Goal: Task Accomplishment & Management: Manage account settings

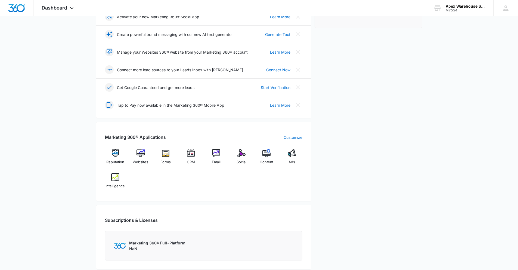
scroll to position [116, 0]
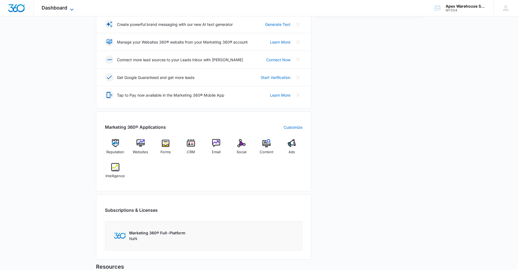
click at [70, 8] on icon at bounding box center [71, 9] width 7 height 7
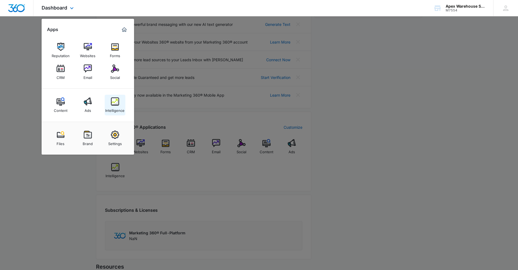
click at [120, 102] on link "Intelligence" at bounding box center [115, 105] width 21 height 21
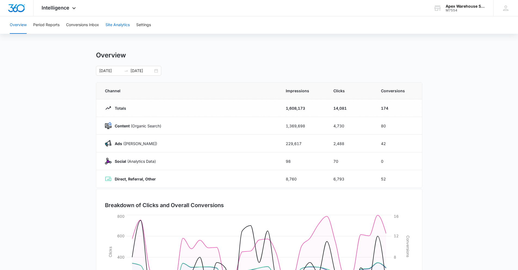
click at [116, 25] on button "Site Analytics" at bounding box center [117, 24] width 24 height 17
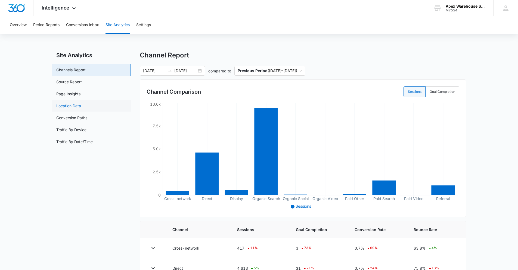
click at [67, 105] on link "Location Data" at bounding box center [68, 106] width 25 height 6
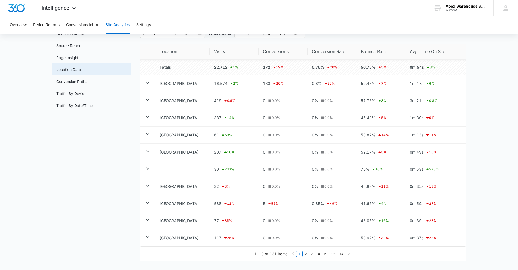
scroll to position [38, 0]
click at [149, 83] on icon at bounding box center [147, 81] width 7 height 7
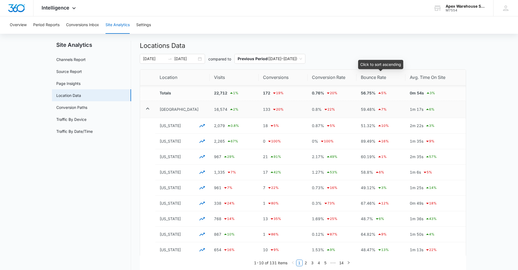
scroll to position [0, 0]
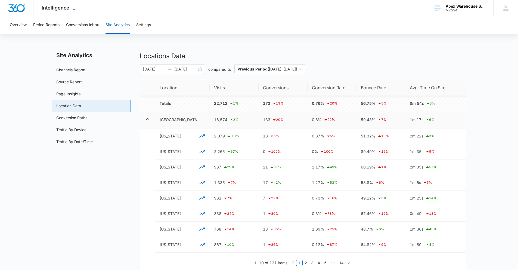
click at [73, 9] on icon at bounding box center [74, 9] width 7 height 7
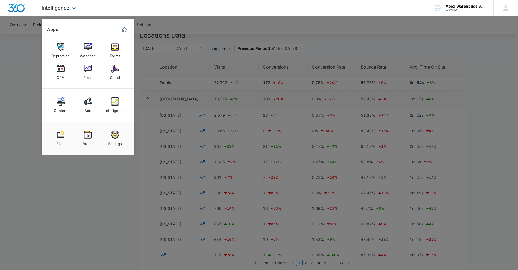
scroll to position [40, 0]
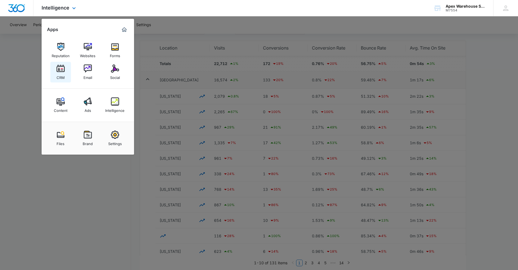
click at [57, 75] on div "CRM" at bounding box center [61, 76] width 8 height 7
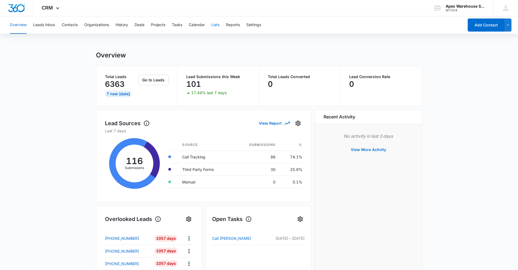
click at [219, 26] on button "Lists" at bounding box center [215, 24] width 8 height 17
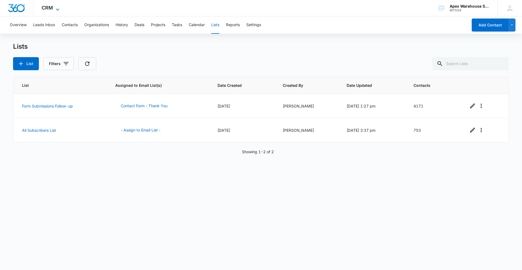
click at [56, 9] on icon at bounding box center [57, 9] width 7 height 7
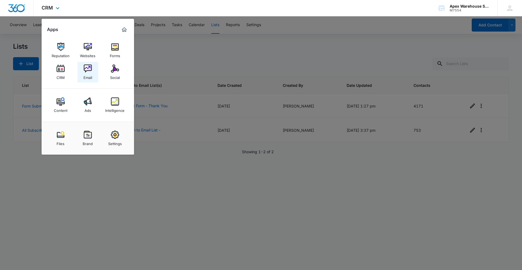
click at [84, 72] on img at bounding box center [88, 68] width 8 height 8
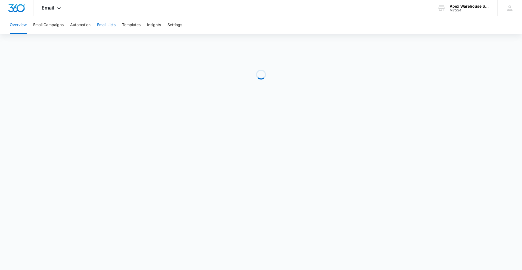
click at [108, 27] on button "Email Lists" at bounding box center [106, 24] width 18 height 17
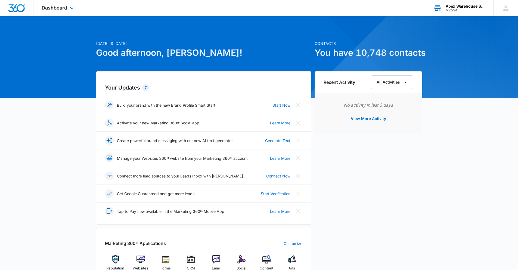
click at [456, 10] on div "M7554" at bounding box center [465, 10] width 40 height 4
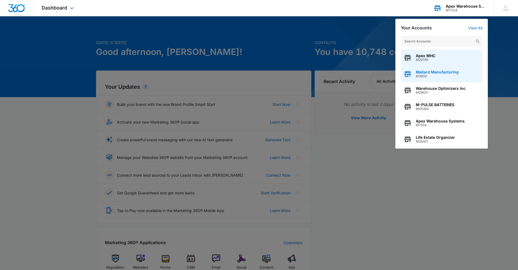
scroll to position [1, 0]
click at [431, 55] on span "Apex MHC" at bounding box center [426, 56] width 20 height 4
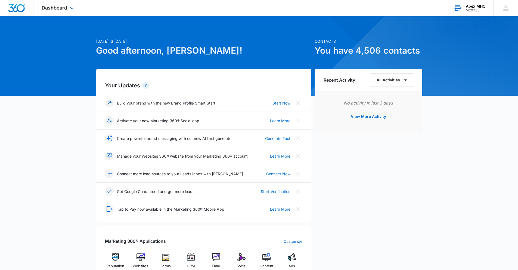
scroll to position [8, 0]
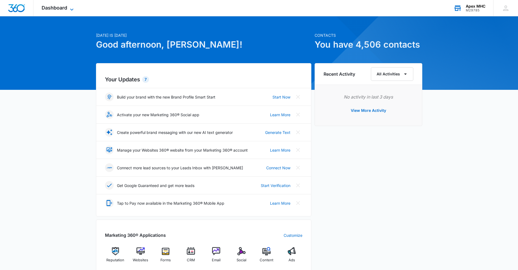
click at [63, 8] on span "Dashboard" at bounding box center [55, 8] width 26 height 6
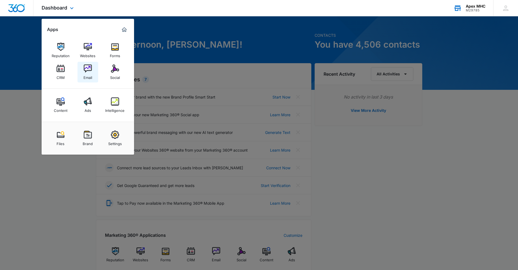
click at [85, 66] on img at bounding box center [88, 68] width 8 height 8
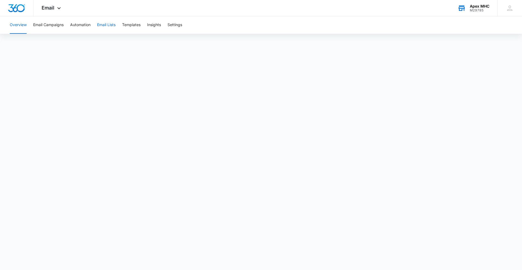
click at [111, 23] on button "Email Lists" at bounding box center [106, 24] width 18 height 17
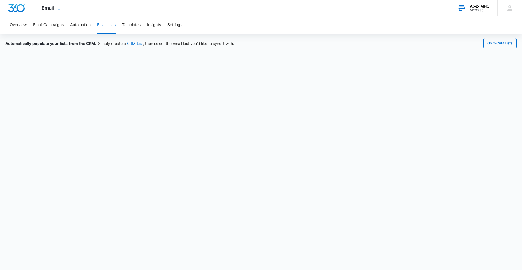
click at [48, 7] on span "Email" at bounding box center [48, 8] width 13 height 6
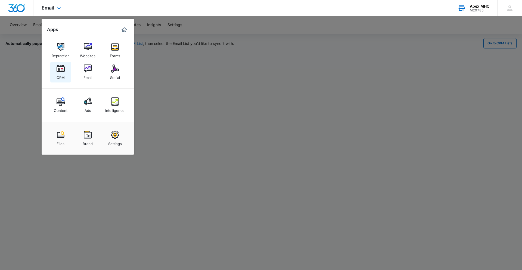
click at [58, 71] on img at bounding box center [61, 68] width 8 height 8
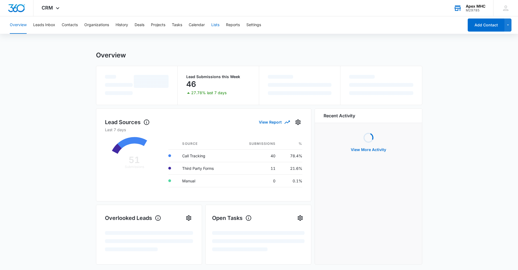
click at [219, 25] on button "Lists" at bounding box center [215, 24] width 8 height 17
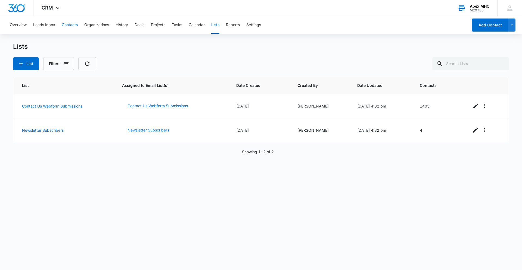
click at [67, 27] on button "Contacts" at bounding box center [70, 24] width 16 height 17
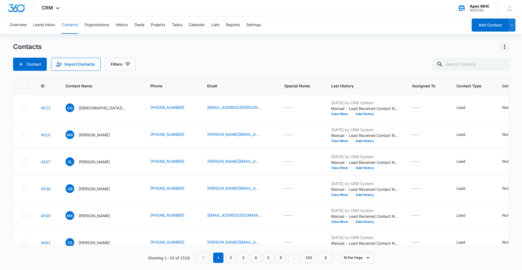
click at [505, 46] on icon "Actions" at bounding box center [504, 46] width 7 height 7
click at [484, 79] on div "Export All Contacts" at bounding box center [478, 78] width 36 height 4
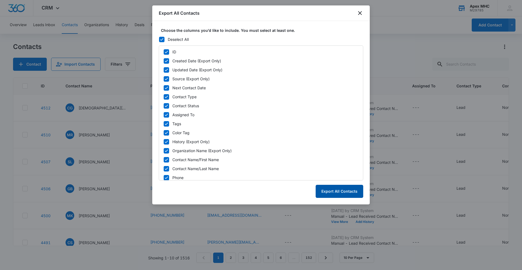
click at [338, 191] on button "Export All Contacts" at bounding box center [340, 191] width 48 height 13
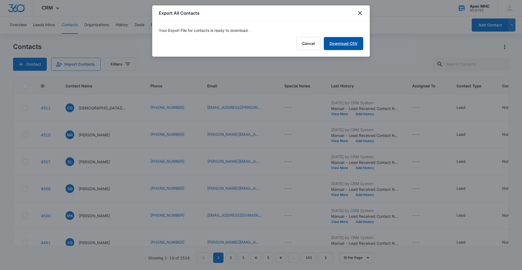
click at [343, 42] on link "Download CSV" at bounding box center [343, 43] width 39 height 13
drag, startPoint x: 356, startPoint y: 43, endPoint x: 357, endPoint y: 54, distance: 10.9
click at [356, 43] on button "Finish" at bounding box center [351, 43] width 23 height 13
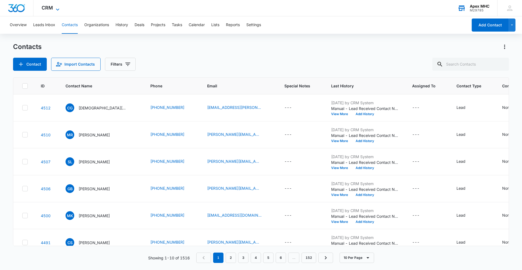
click at [56, 10] on icon at bounding box center [57, 9] width 7 height 7
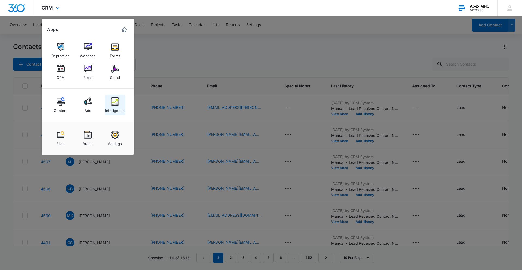
click at [121, 107] on div "Intelligence" at bounding box center [114, 108] width 19 height 7
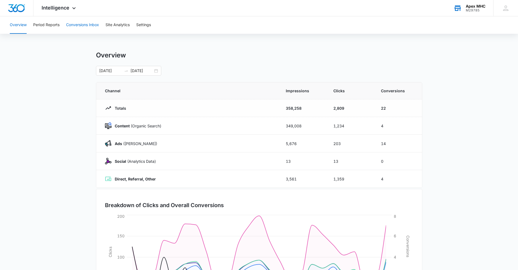
click at [99, 21] on button "Conversions Inbox" at bounding box center [82, 24] width 33 height 17
